Goal: Transaction & Acquisition: Purchase product/service

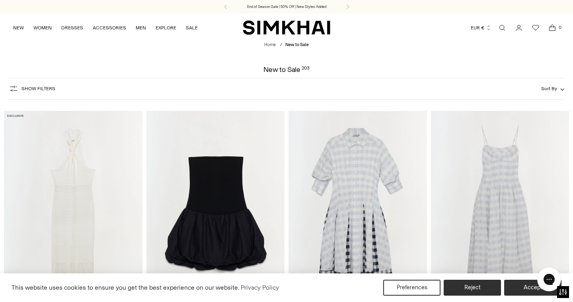
click at [545, 91] on span "Sort By" at bounding box center [549, 89] width 16 height 6
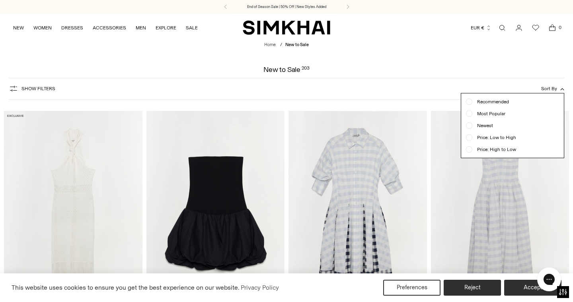
click at [508, 137] on span "Price: Low to High" at bounding box center [494, 137] width 44 height 7
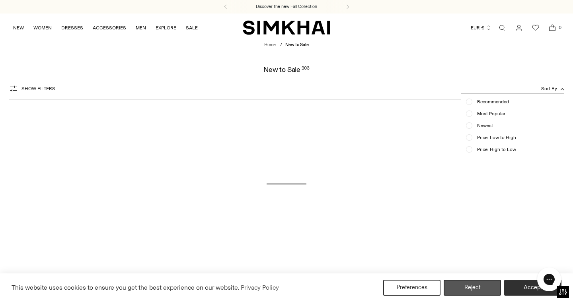
click at [477, 290] on button "Reject" at bounding box center [472, 288] width 57 height 16
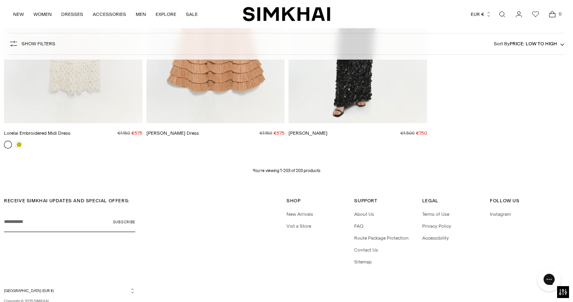
scroll to position [12575, 0]
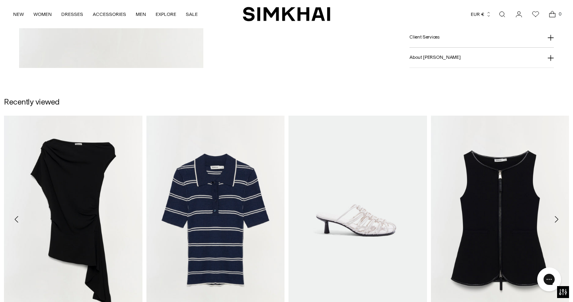
scroll to position [828, 0]
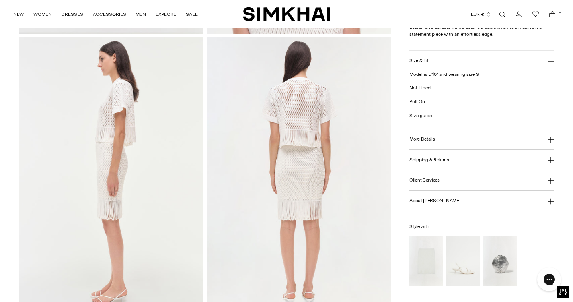
scroll to position [301, 0]
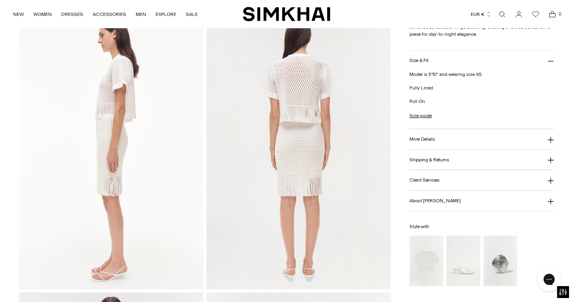
scroll to position [325, 0]
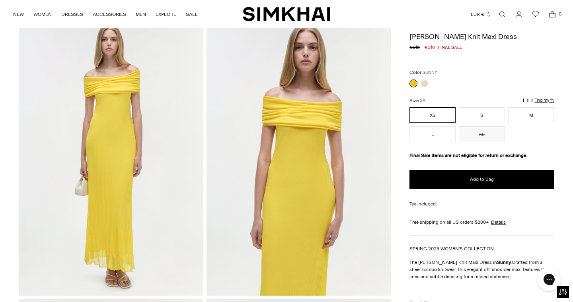
scroll to position [36, 0]
